Goal: Task Accomplishment & Management: Complete application form

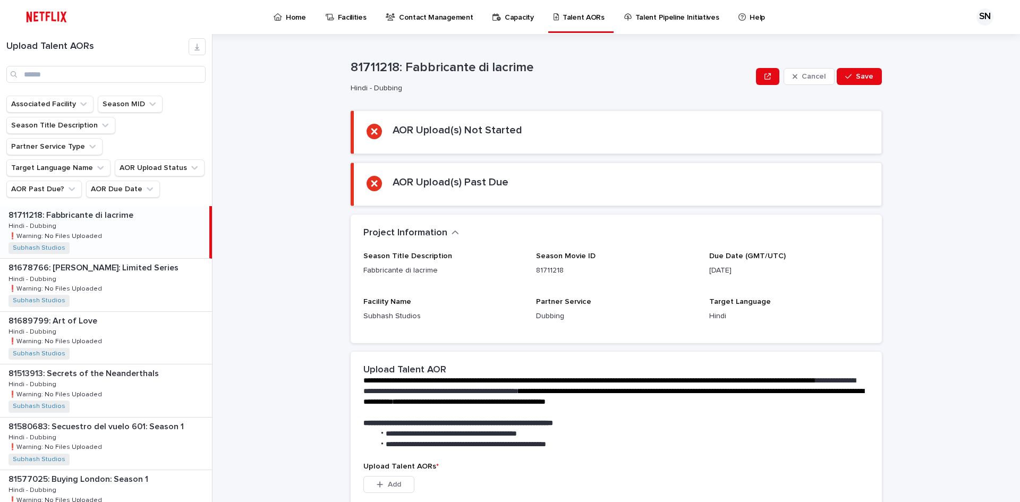
click at [50, 71] on input "Search" at bounding box center [105, 74] width 199 height 17
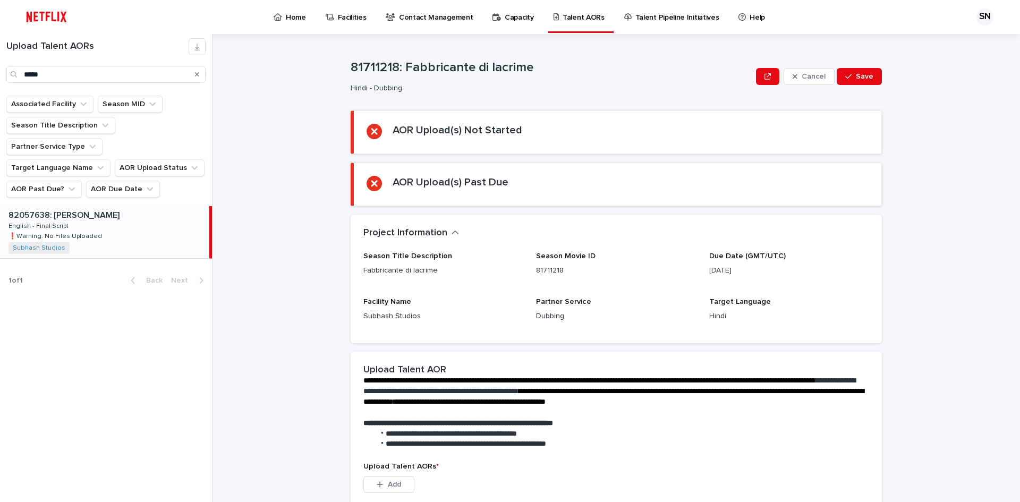
drag, startPoint x: 49, startPoint y: 74, endPoint x: 0, endPoint y: 74, distance: 48.9
click at [0, 74] on div "Upload Talent AORs *****" at bounding box center [106, 60] width 212 height 45
type input "*****"
click at [84, 231] on p "❗️Warning: No Files Uploaded" at bounding box center [56, 236] width 96 height 10
click at [70, 206] on div "82057638: [PERSON_NAME] 82057638: [PERSON_NAME] - Final Script English - Final …" at bounding box center [104, 232] width 209 height 52
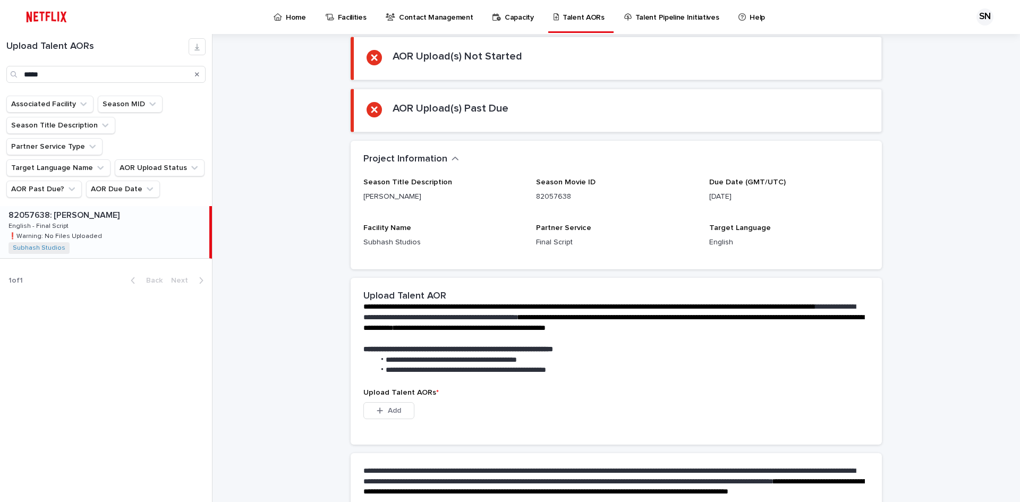
scroll to position [187, 0]
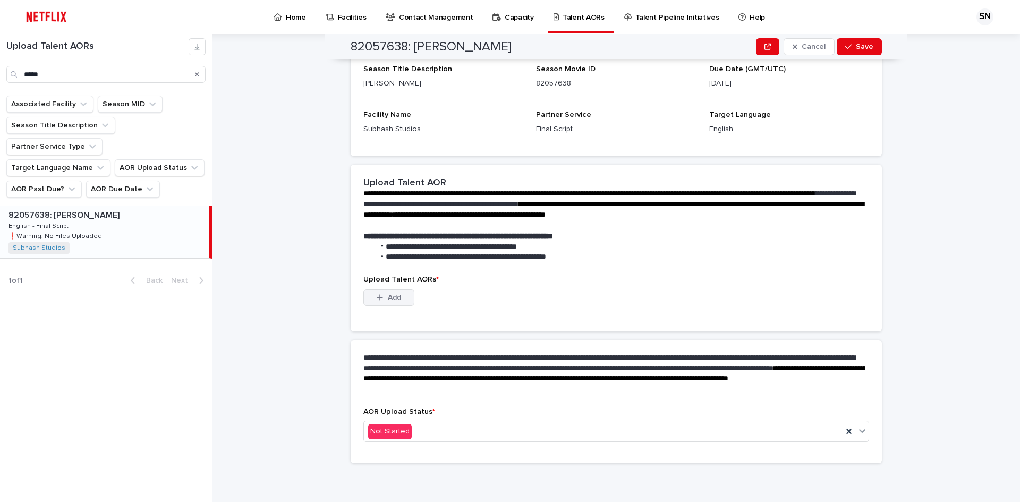
click at [395, 297] on span "Add" at bounding box center [394, 297] width 13 height 7
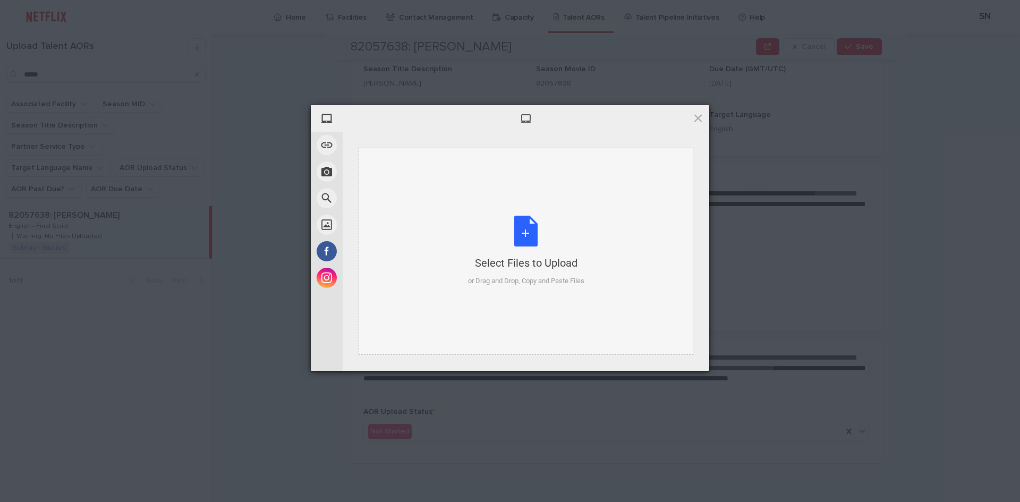
click at [525, 229] on div "Select Files to Upload or Drag and Drop, Copy and Paste Files" at bounding box center [526, 251] width 116 height 71
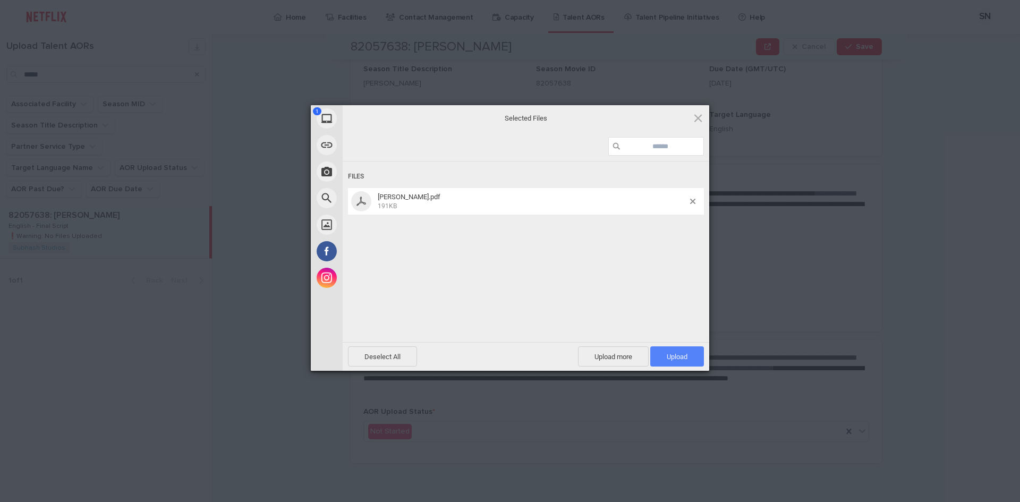
click at [670, 359] on span "Upload 1" at bounding box center [677, 357] width 21 height 8
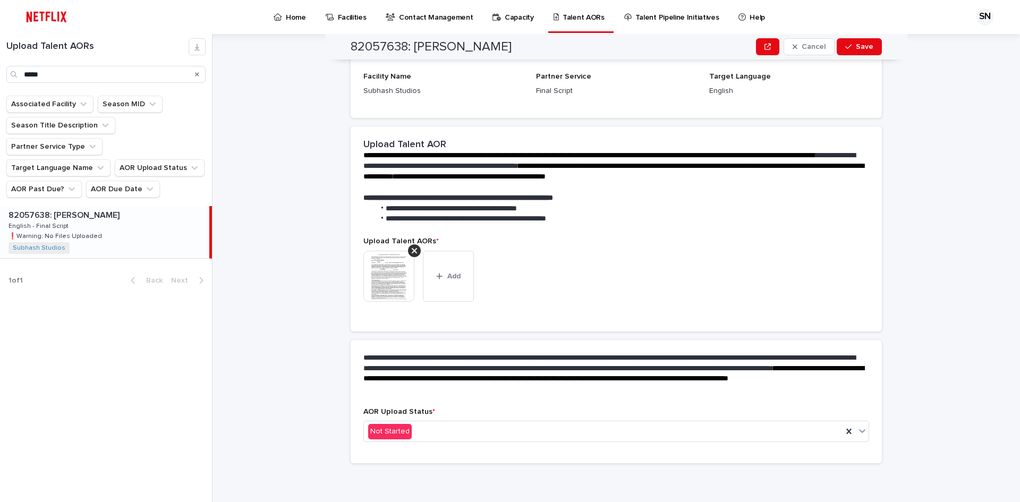
scroll to position [173, 0]
click at [444, 428] on div "Not Started" at bounding box center [603, 432] width 479 height 18
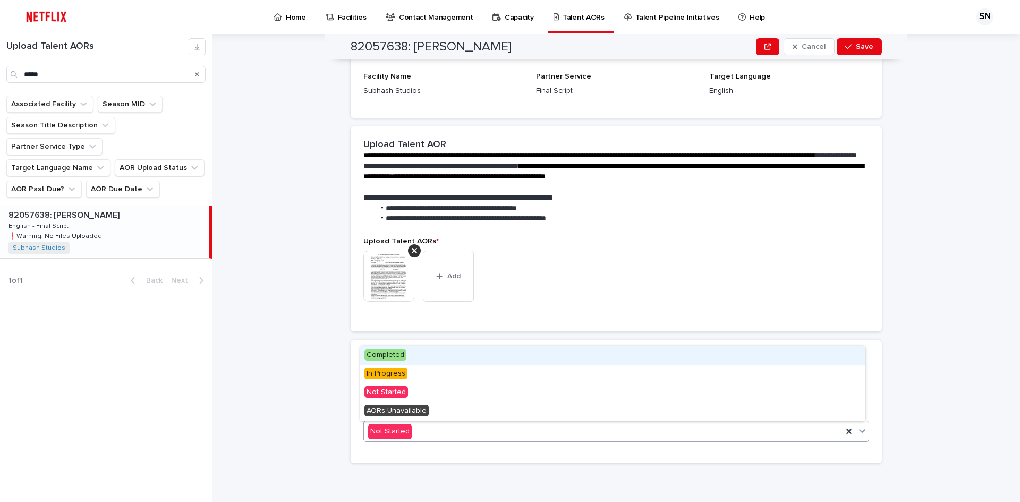
click at [398, 354] on span "Completed" at bounding box center [385, 355] width 42 height 12
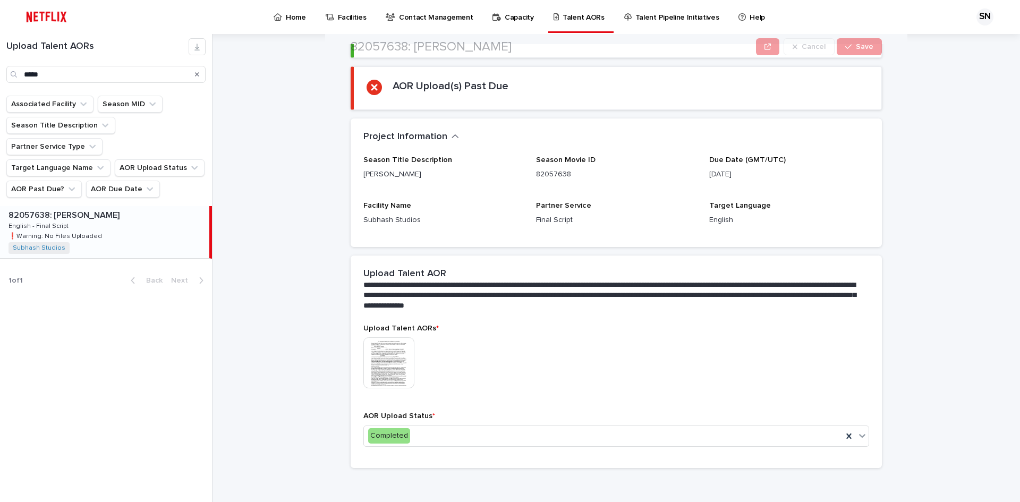
scroll to position [106, 0]
click at [384, 347] on img at bounding box center [388, 362] width 51 height 51
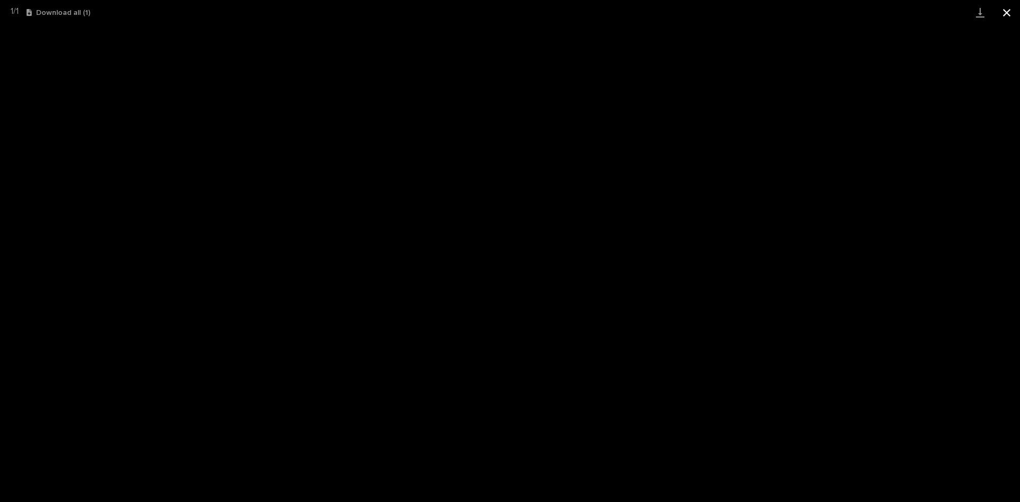
click at [1004, 13] on button "Close gallery" at bounding box center [1006, 12] width 27 height 25
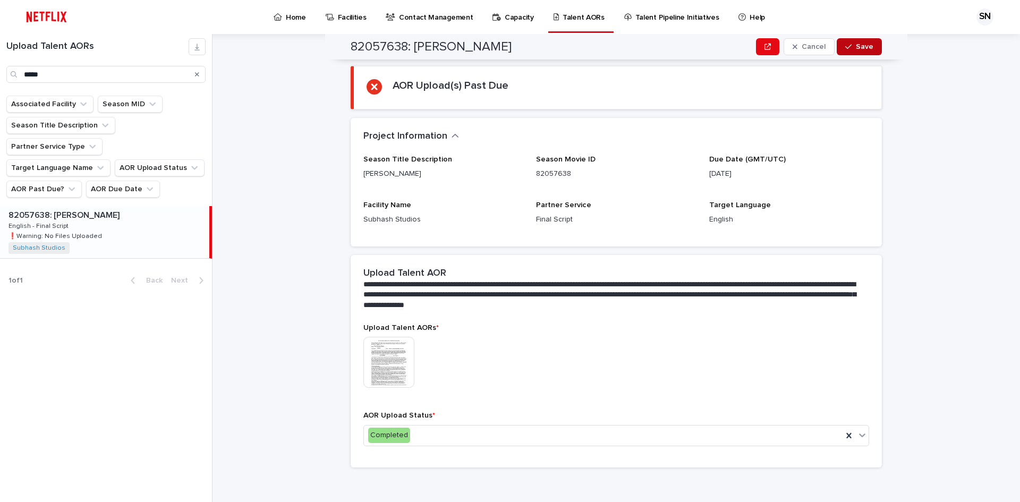
click at [851, 49] on div "button" at bounding box center [850, 46] width 11 height 7
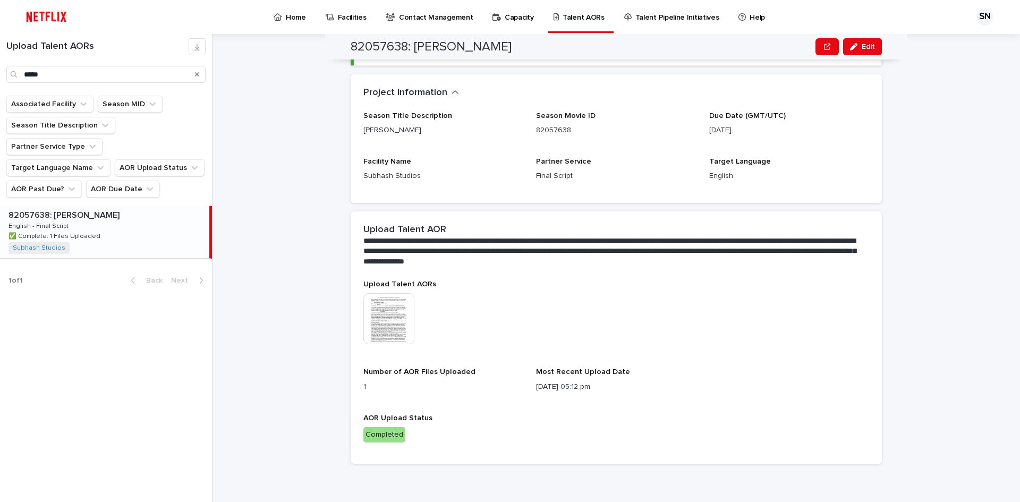
scroll to position [98, 0]
drag, startPoint x: 6, startPoint y: 78, endPoint x: 0, endPoint y: 78, distance: 5.9
click at [0, 78] on div "Upload Talent AORs *****" at bounding box center [106, 60] width 212 height 45
paste input "Search"
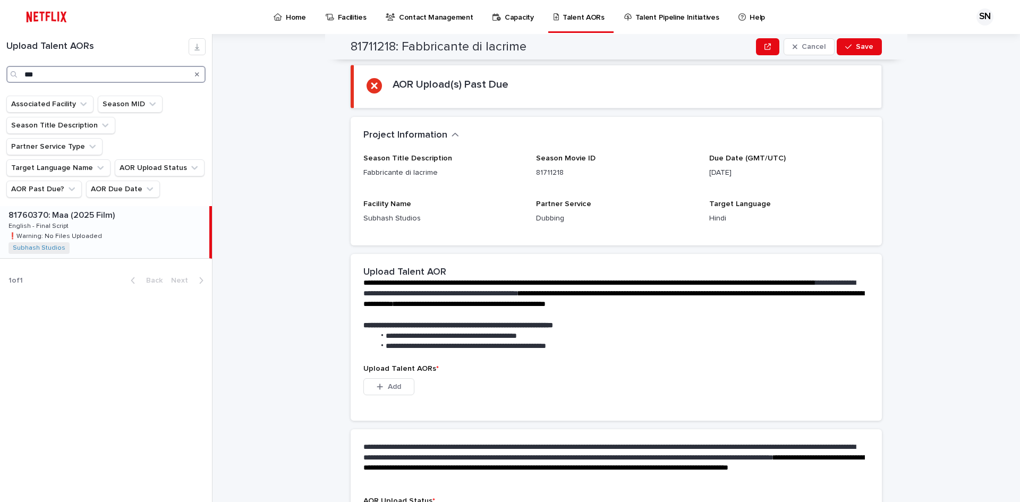
type input "***"
click at [55, 208] on p "81760370: Maa (2025 Film)" at bounding box center [62, 214] width 108 height 12
drag, startPoint x: 408, startPoint y: 45, endPoint x: 515, endPoint y: 43, distance: 107.3
click at [515, 43] on div "81760370: Maa (2025 Film) Cancel Save" at bounding box center [616, 46] width 531 height 25
copy h2 "Maa (2025 Film)"
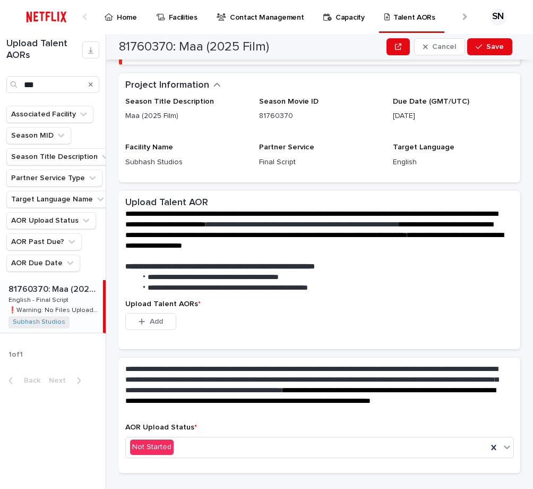
click at [197, 133] on div "Season Title Description Maa (2025 Film) Season Movie ID 81760370 Due Date (GMT…" at bounding box center [319, 136] width 389 height 79
click at [221, 330] on div "This file cannot be opened Download File Add" at bounding box center [319, 323] width 389 height 21
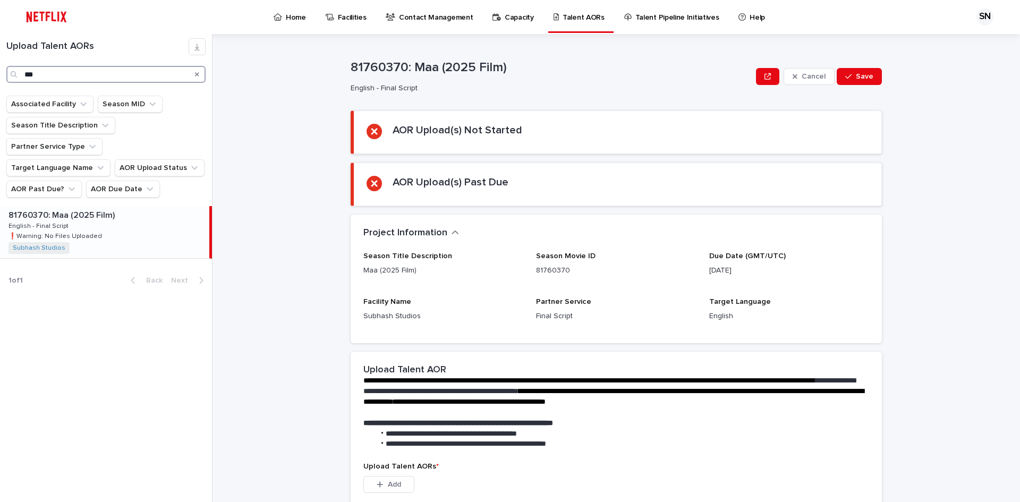
drag, startPoint x: 59, startPoint y: 76, endPoint x: 0, endPoint y: 76, distance: 59.0
click at [0, 76] on div "Upload Talent AORs ***" at bounding box center [106, 60] width 212 height 45
click at [69, 206] on div "81760370: Maa (2025 Film) 81760370: Maa (2025 Film) English - Final Script Engl…" at bounding box center [104, 232] width 209 height 52
click at [74, 208] on p "81760370: Maa (2025 Film)" at bounding box center [62, 214] width 108 height 12
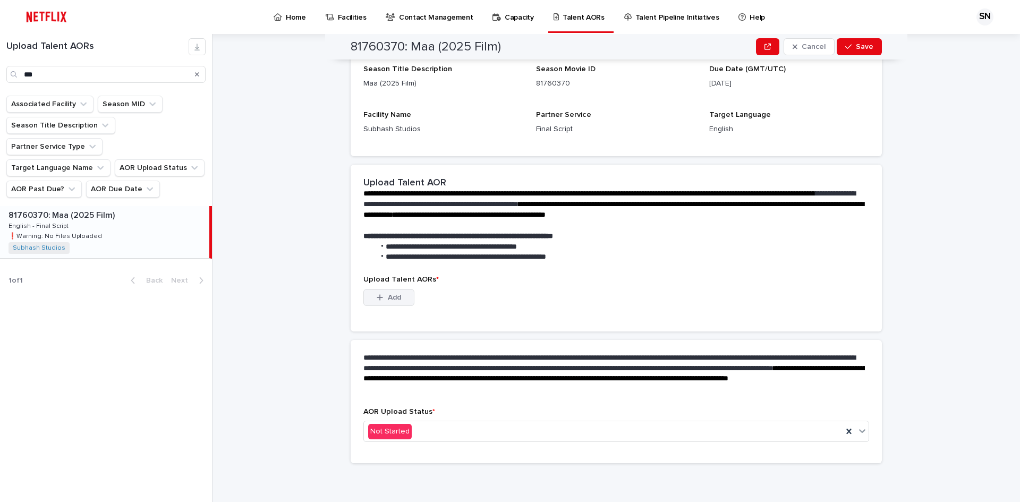
click at [400, 296] on button "Add" at bounding box center [388, 297] width 51 height 17
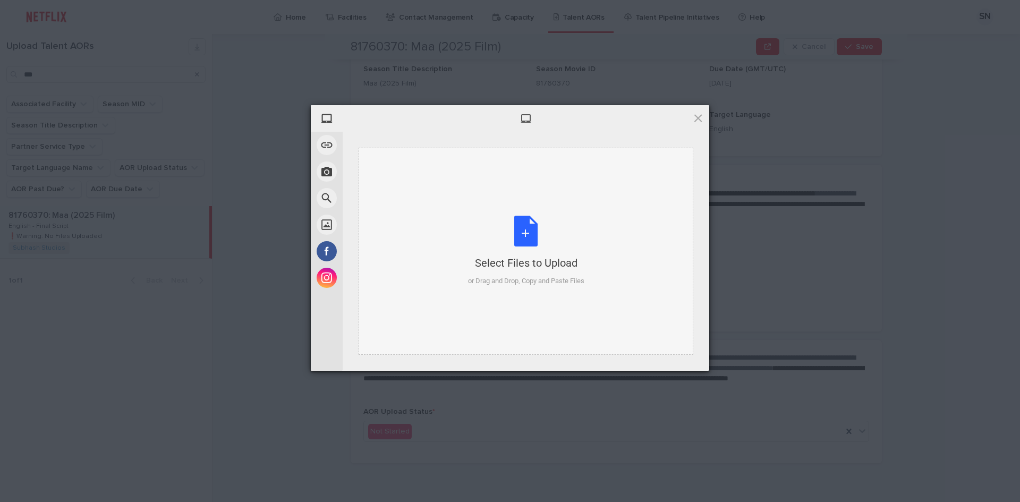
click at [507, 246] on div "Select Files to Upload or Drag and Drop, Copy and Paste Files" at bounding box center [526, 251] width 116 height 71
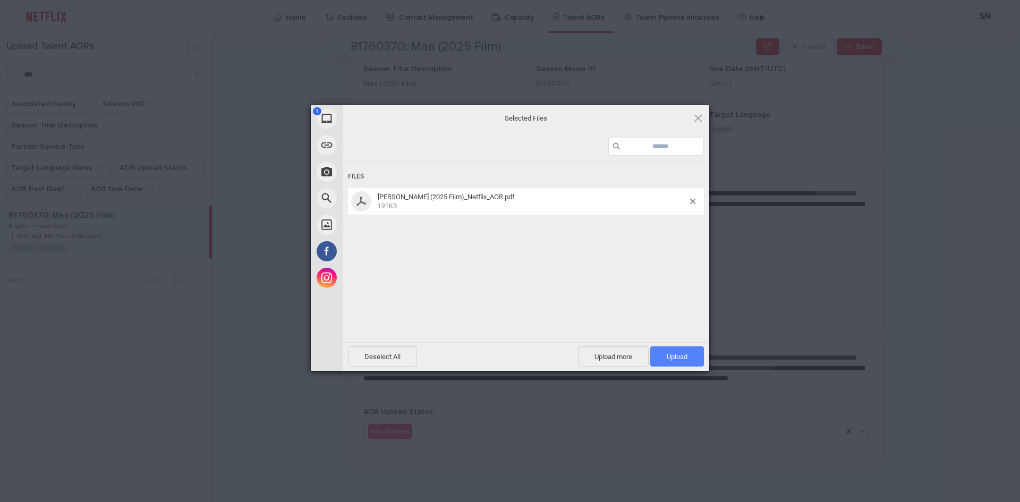
click at [678, 360] on span "Upload 1" at bounding box center [677, 357] width 21 height 8
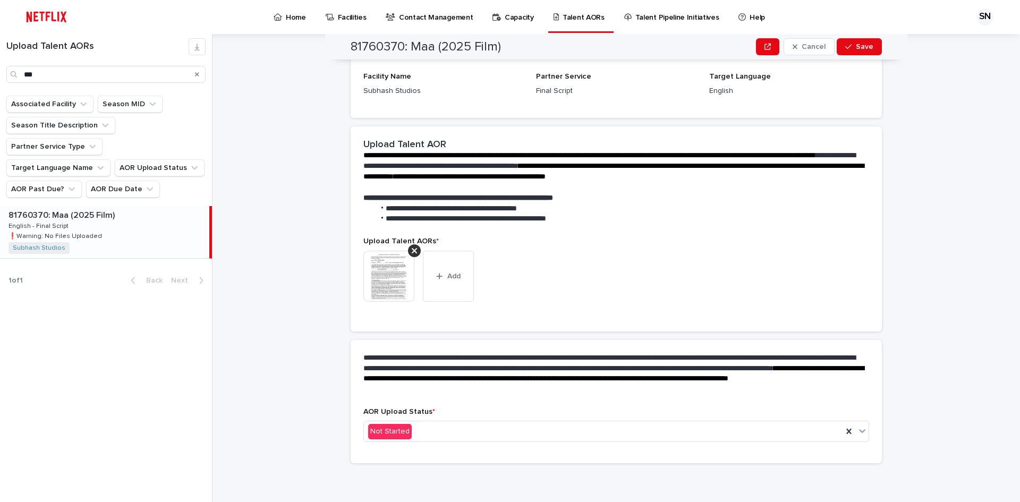
scroll to position [173, 0]
click at [542, 426] on div "Not Started" at bounding box center [603, 432] width 479 height 18
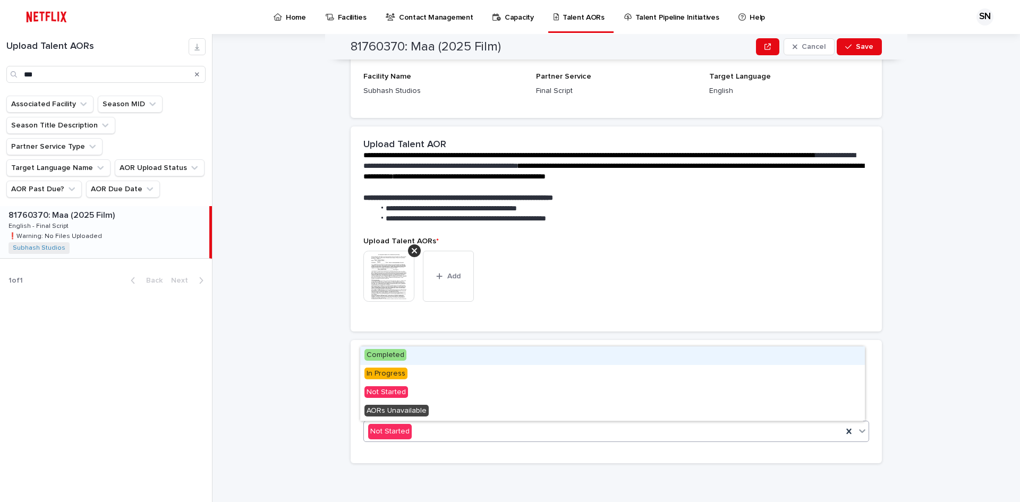
click at [530, 357] on div "Completed" at bounding box center [612, 355] width 505 height 19
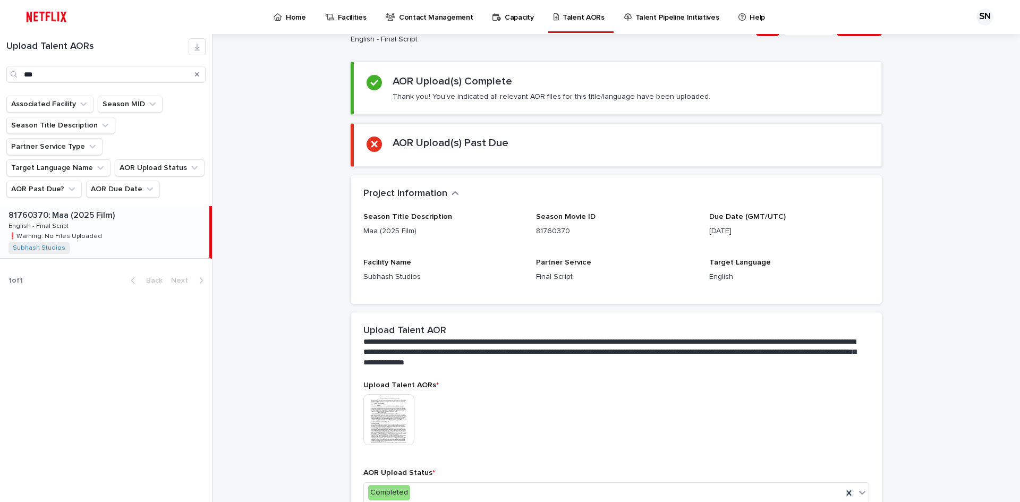
scroll to position [106, 0]
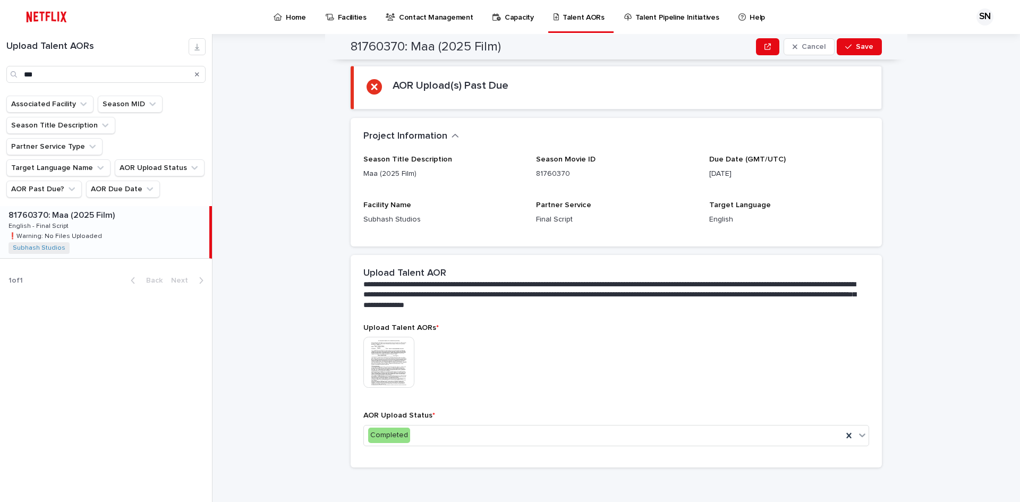
click at [380, 358] on img at bounding box center [388, 362] width 51 height 51
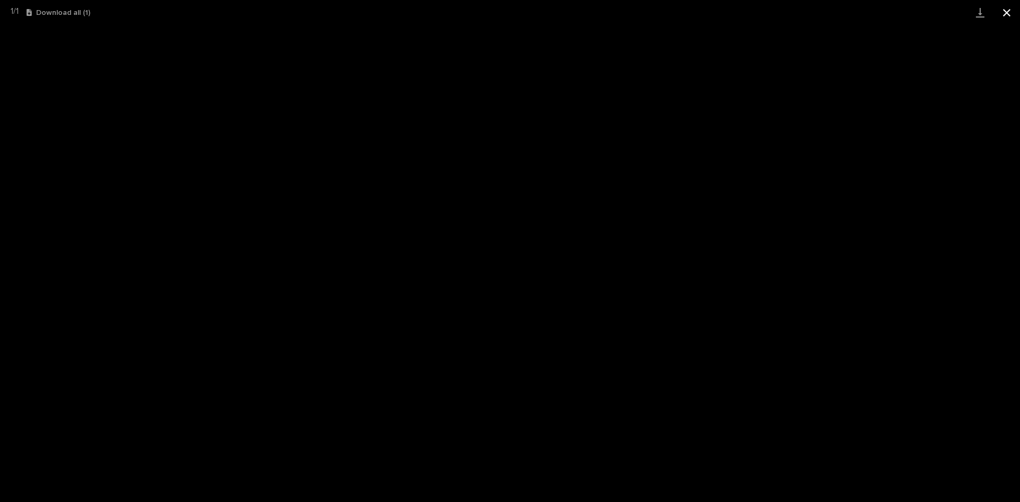
click at [1011, 15] on button "Close gallery" at bounding box center [1006, 12] width 27 height 25
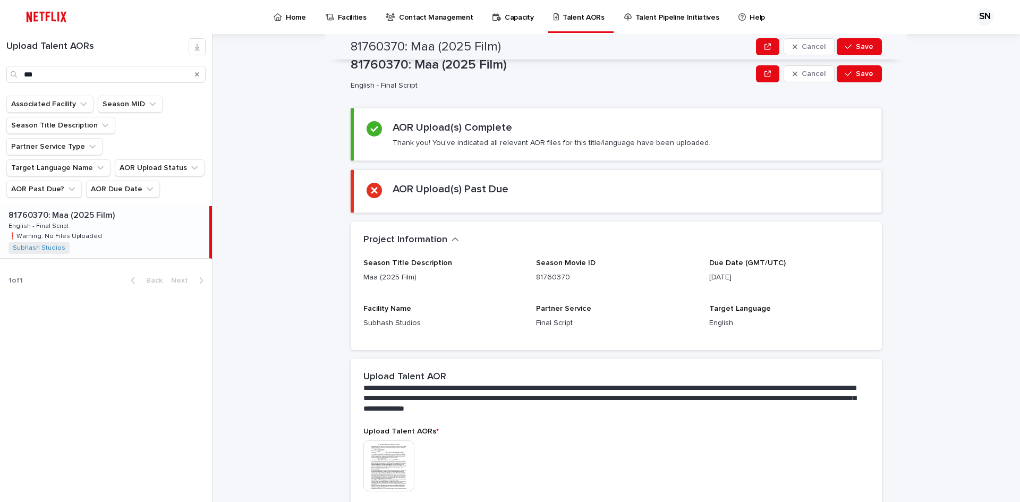
scroll to position [0, 0]
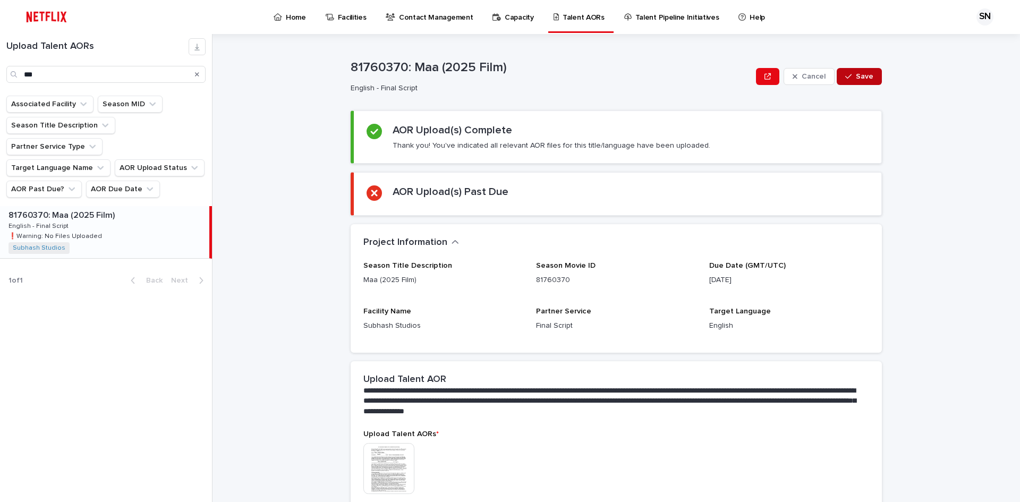
click at [846, 76] on icon "button" at bounding box center [848, 76] width 6 height 7
